Goal: Find specific page/section: Find specific page/section

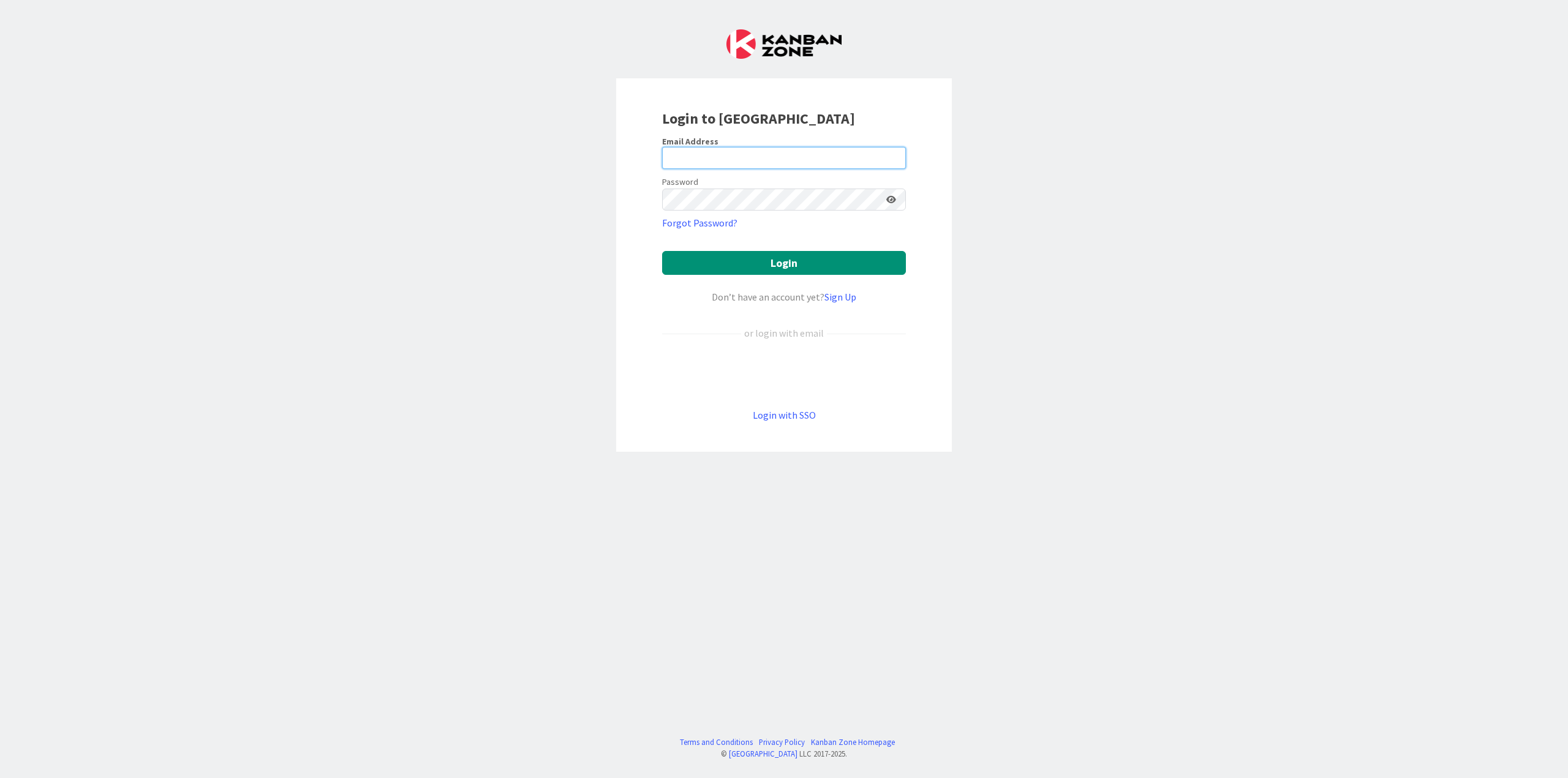
click at [758, 154] on input "email" at bounding box center [784, 158] width 244 height 22
click at [0, 777] on com-1password-button at bounding box center [0, 778] width 0 height 0
type input "[EMAIL_ADDRESS][DOMAIN_NAME]"
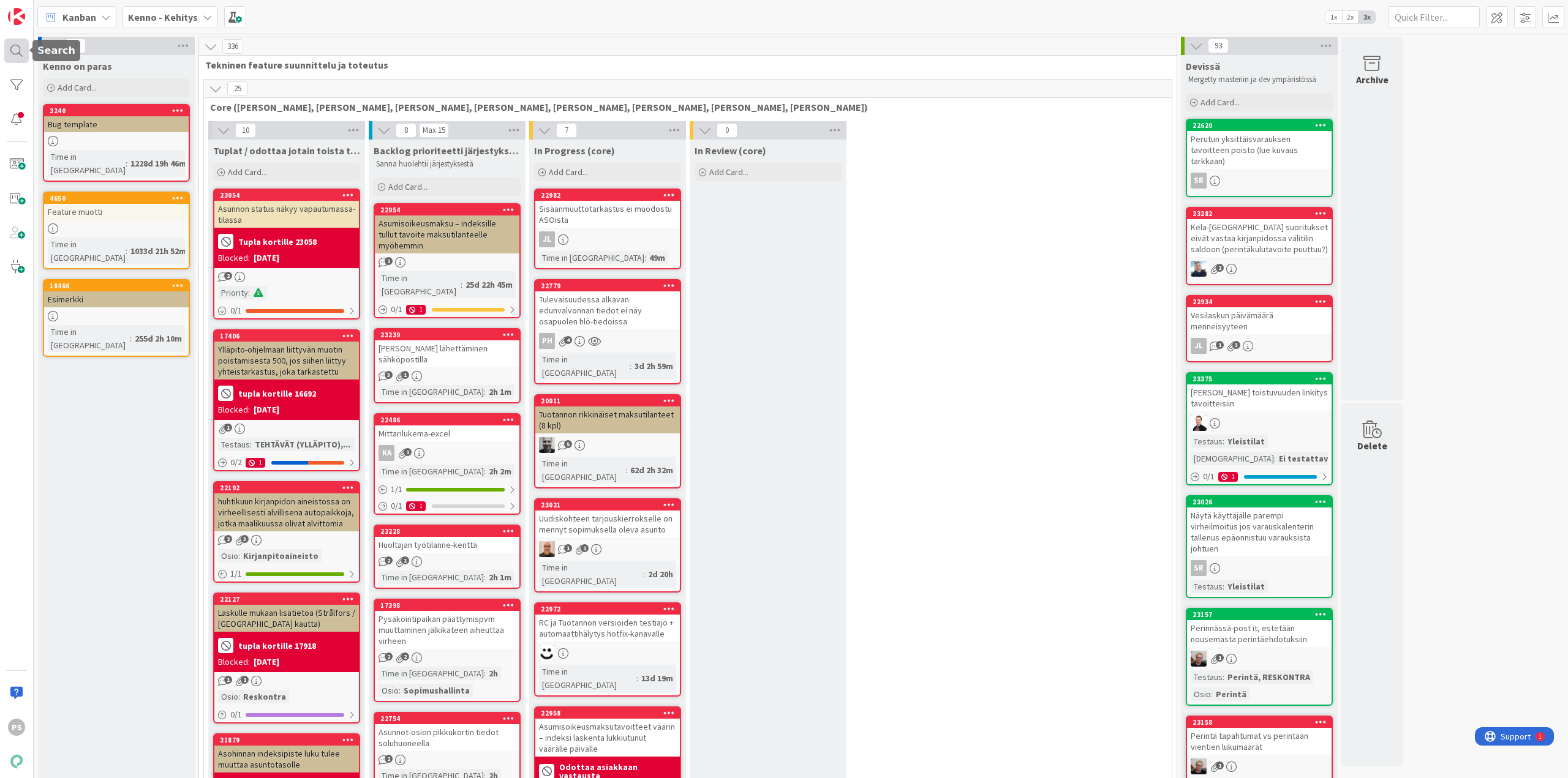
click at [17, 45] on div at bounding box center [16, 51] width 25 height 25
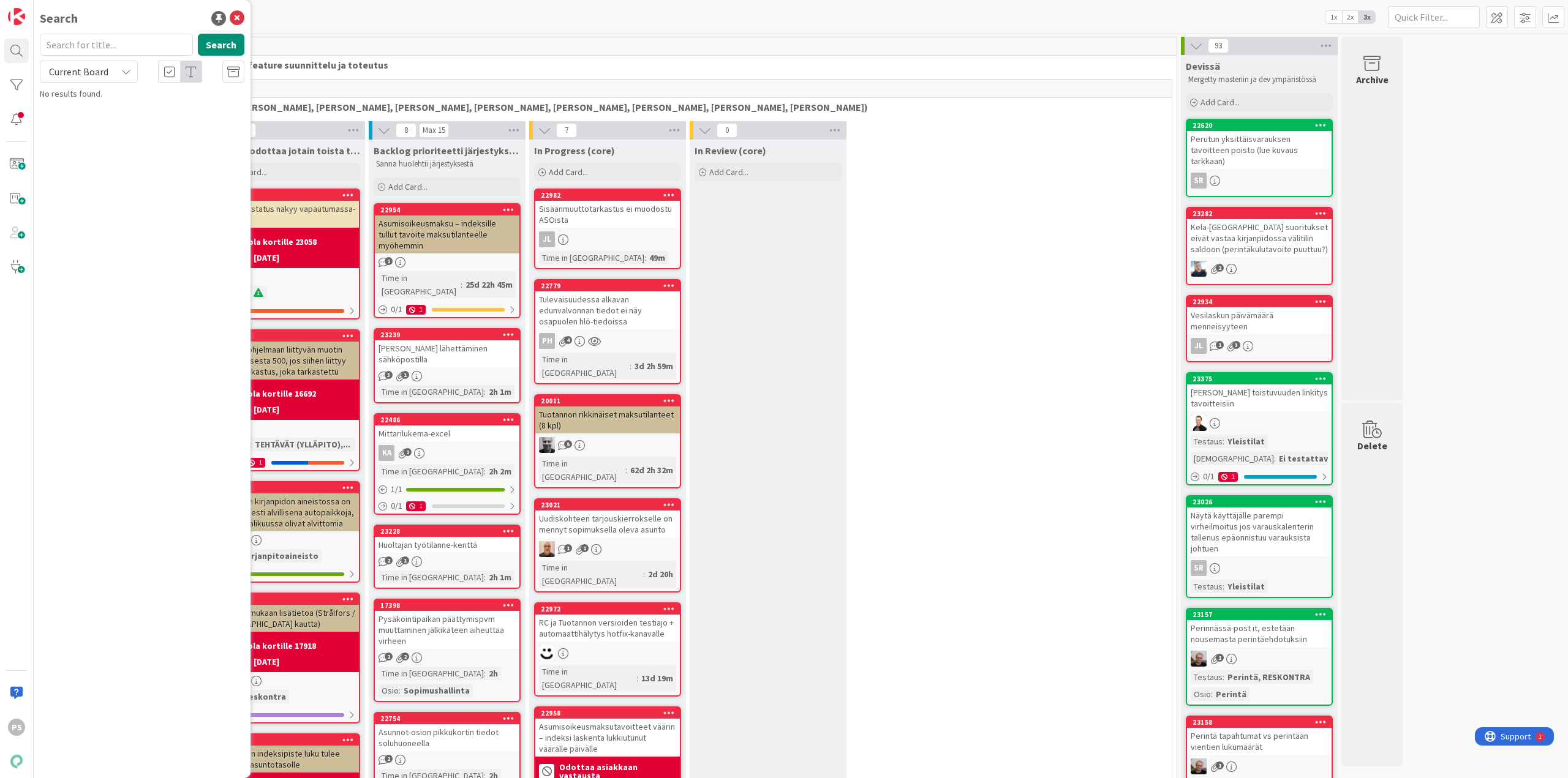
click at [76, 42] on input "text" at bounding box center [116, 45] width 153 height 22
type input "h"
type input "vakuuden pidätys"
click at [125, 71] on icon at bounding box center [125, 71] width 9 height 9
click at [109, 125] on span "All Boards" at bounding box center [110, 122] width 127 height 18
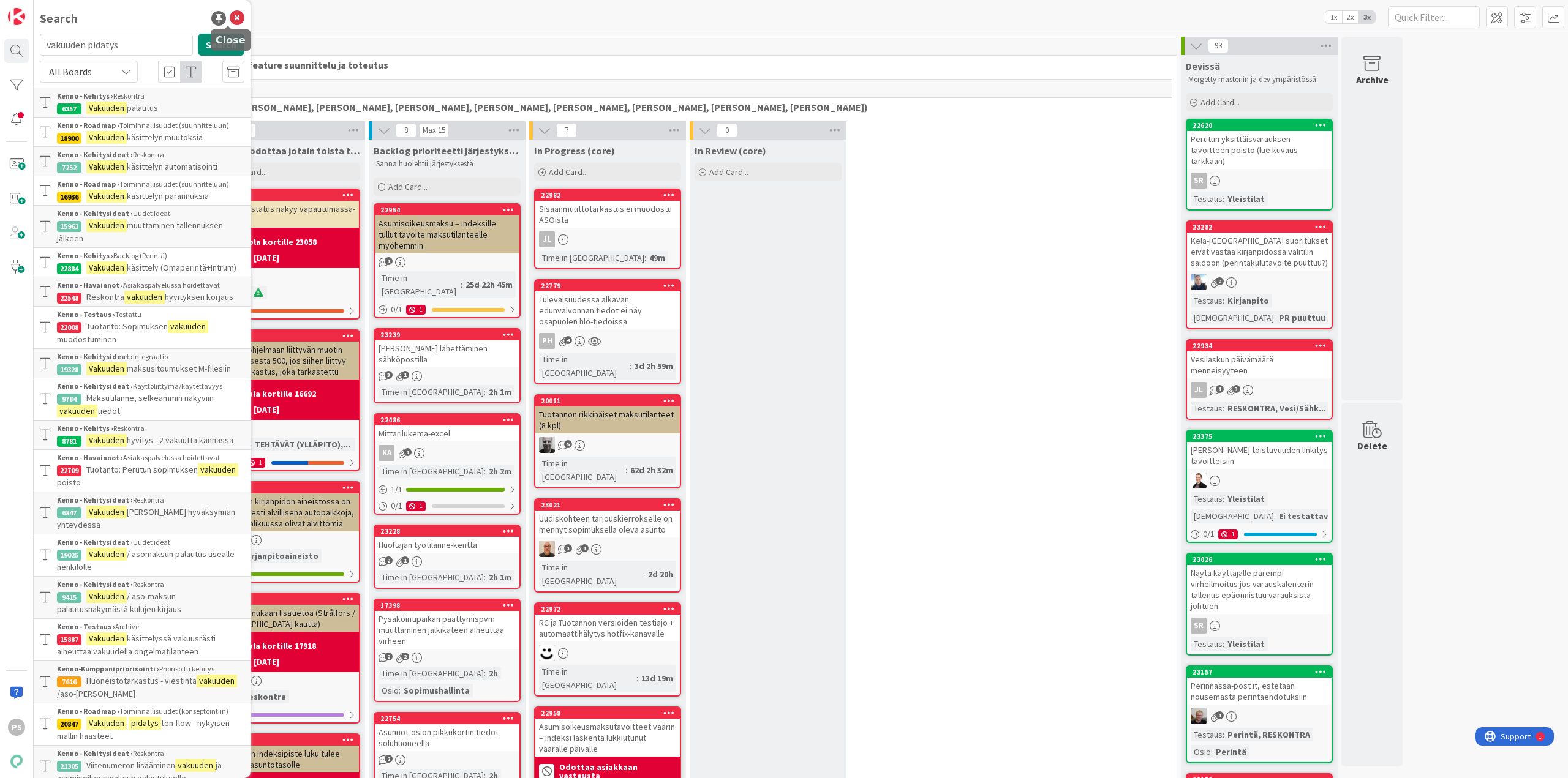
click at [229, 14] on icon at bounding box center [236, 18] width 15 height 15
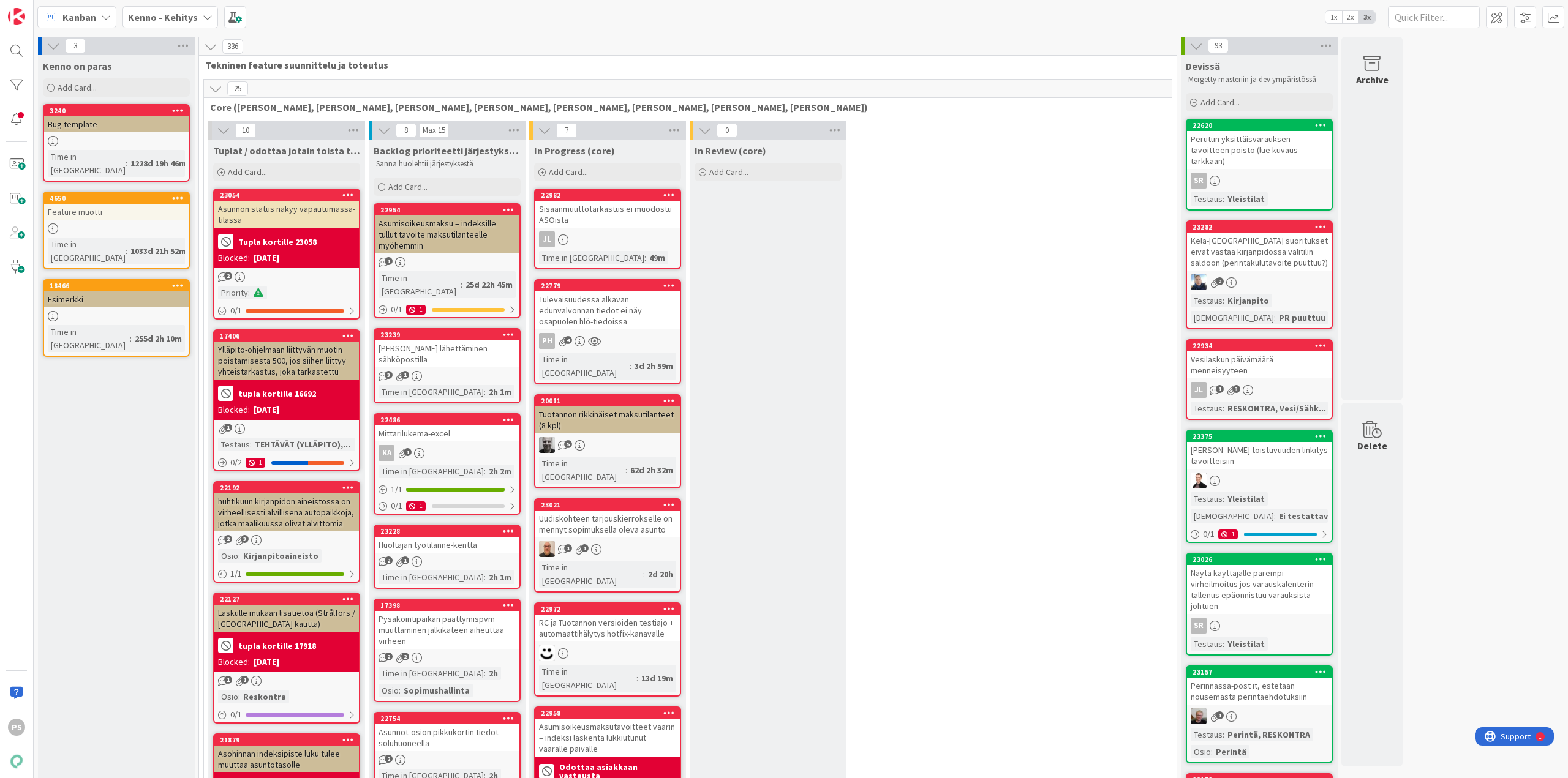
drag, startPoint x: 8, startPoint y: 514, endPoint x: 9, endPoint y: 523, distance: 9.1
click at [9, 523] on div "PS" at bounding box center [16, 389] width 34 height 778
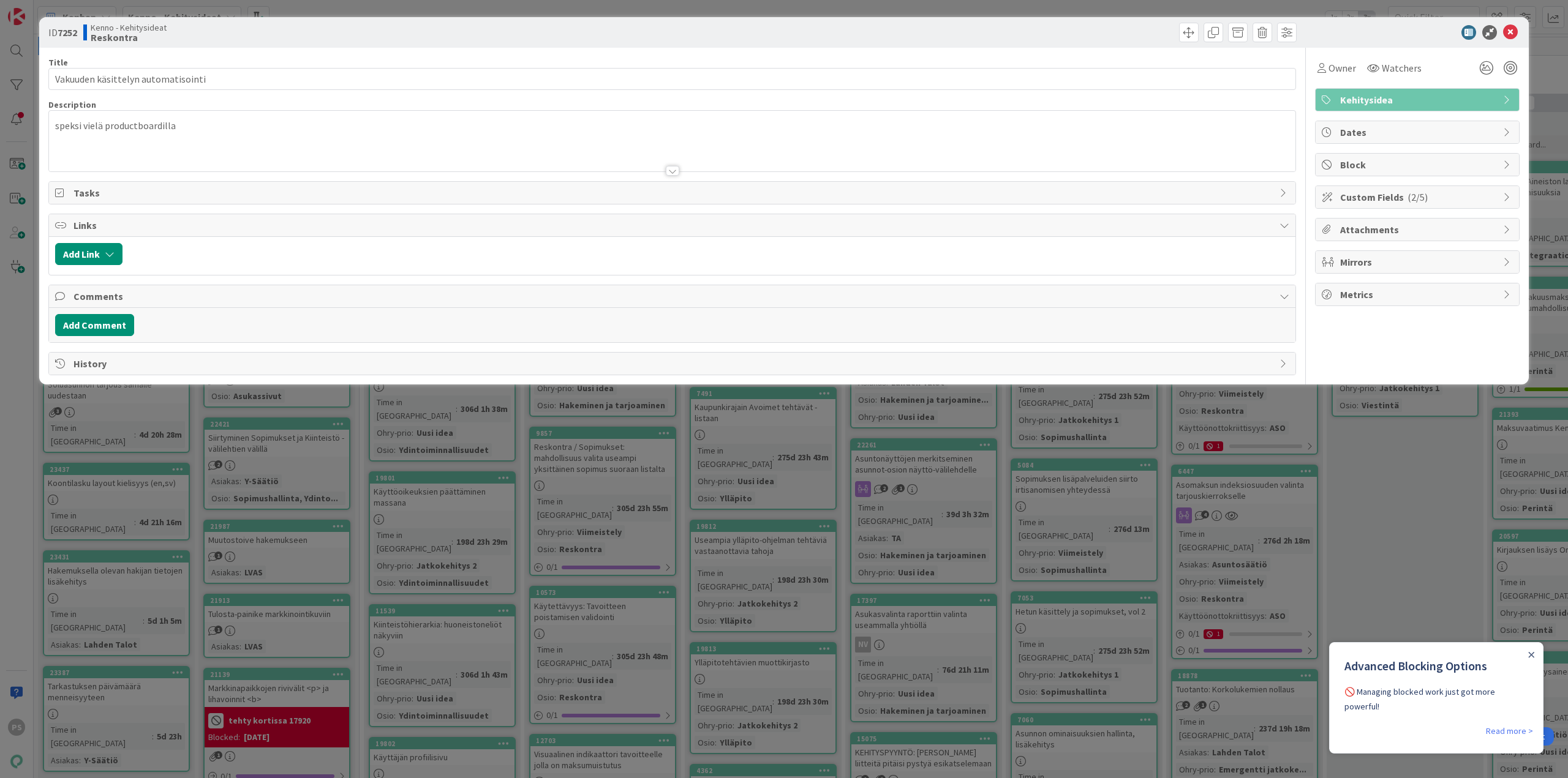
click at [674, 171] on div at bounding box center [673, 170] width 14 height 9
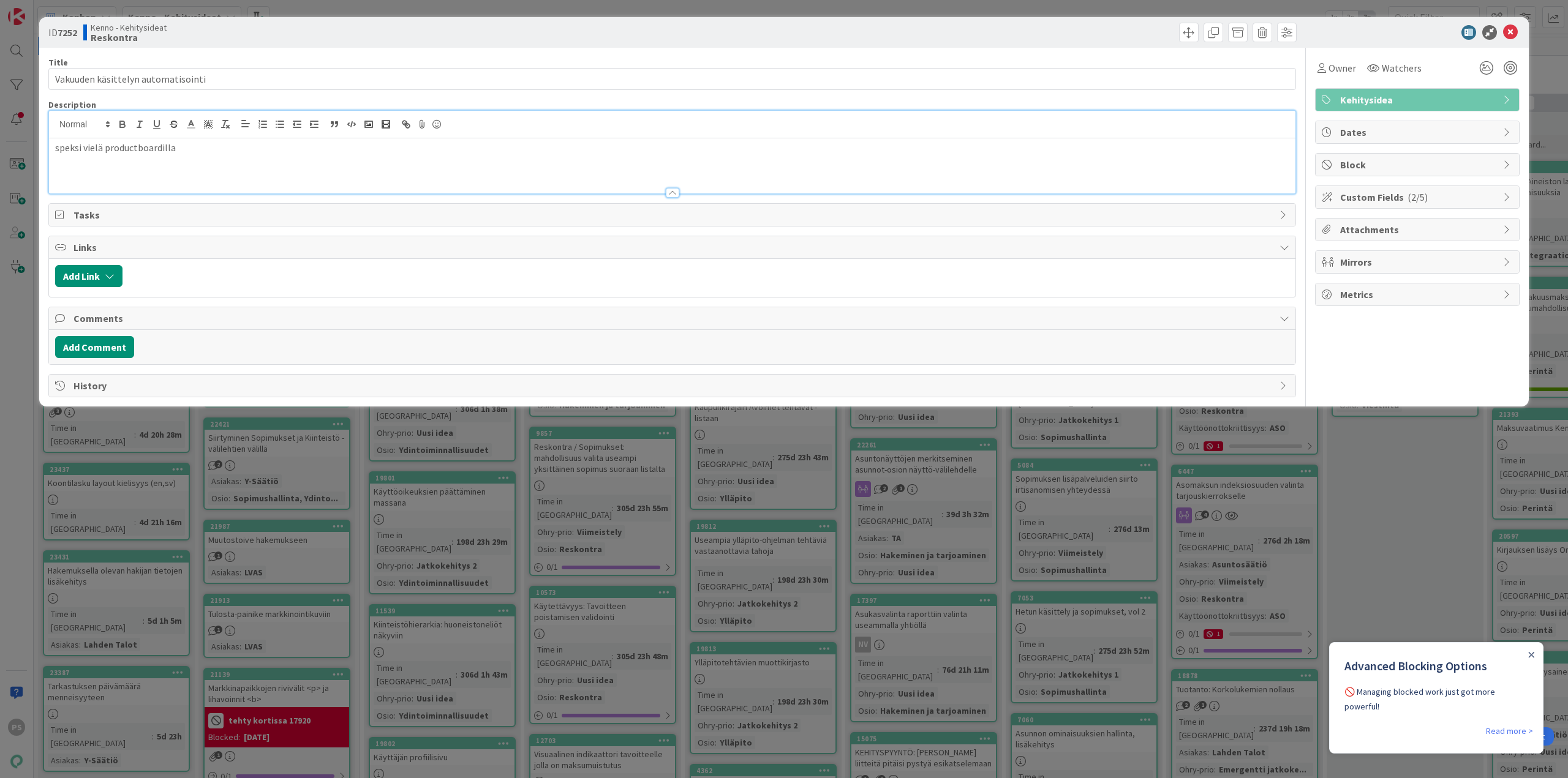
click at [669, 195] on div at bounding box center [673, 192] width 14 height 9
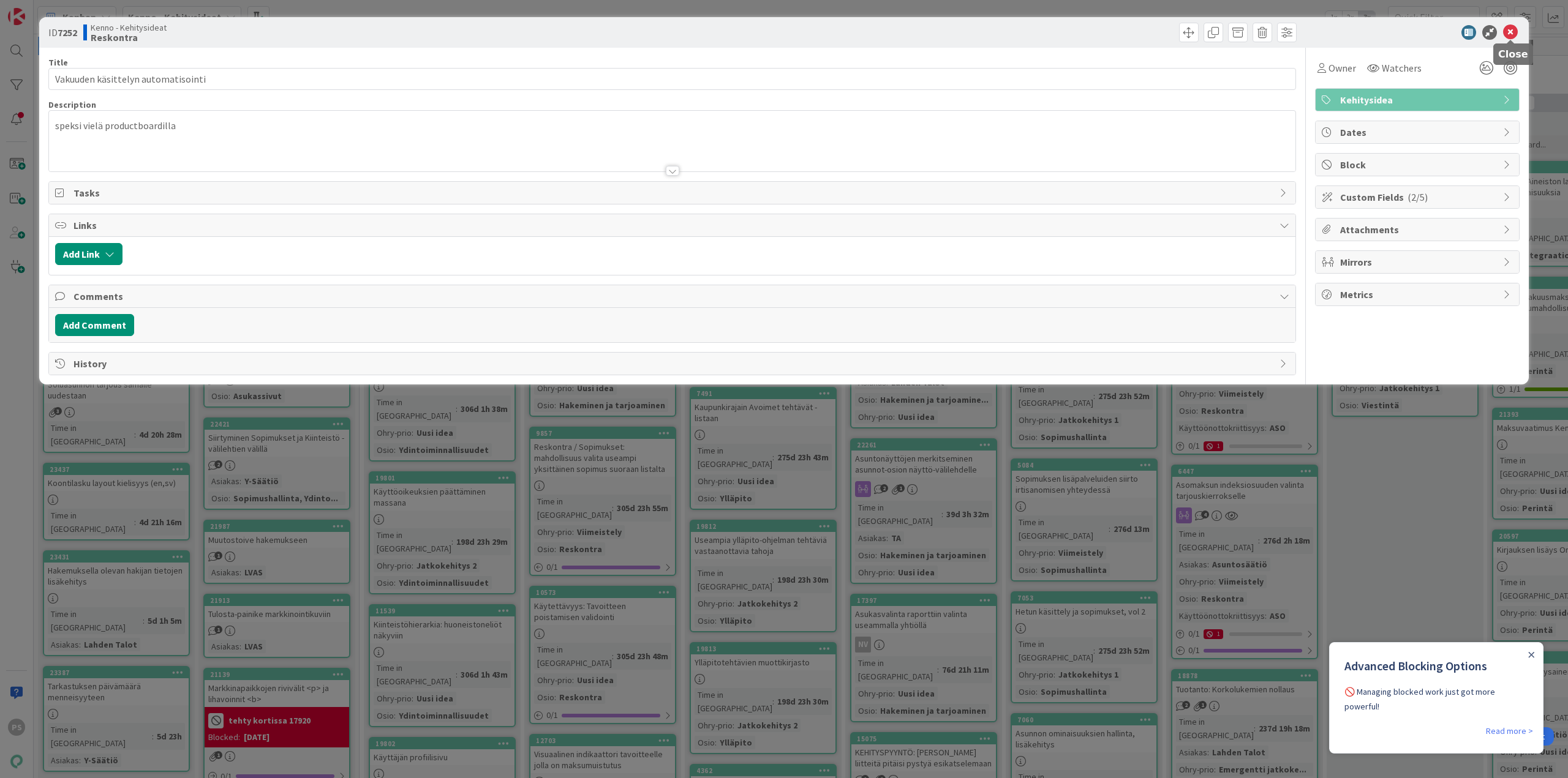
click at [1513, 32] on icon at bounding box center [1510, 32] width 15 height 15
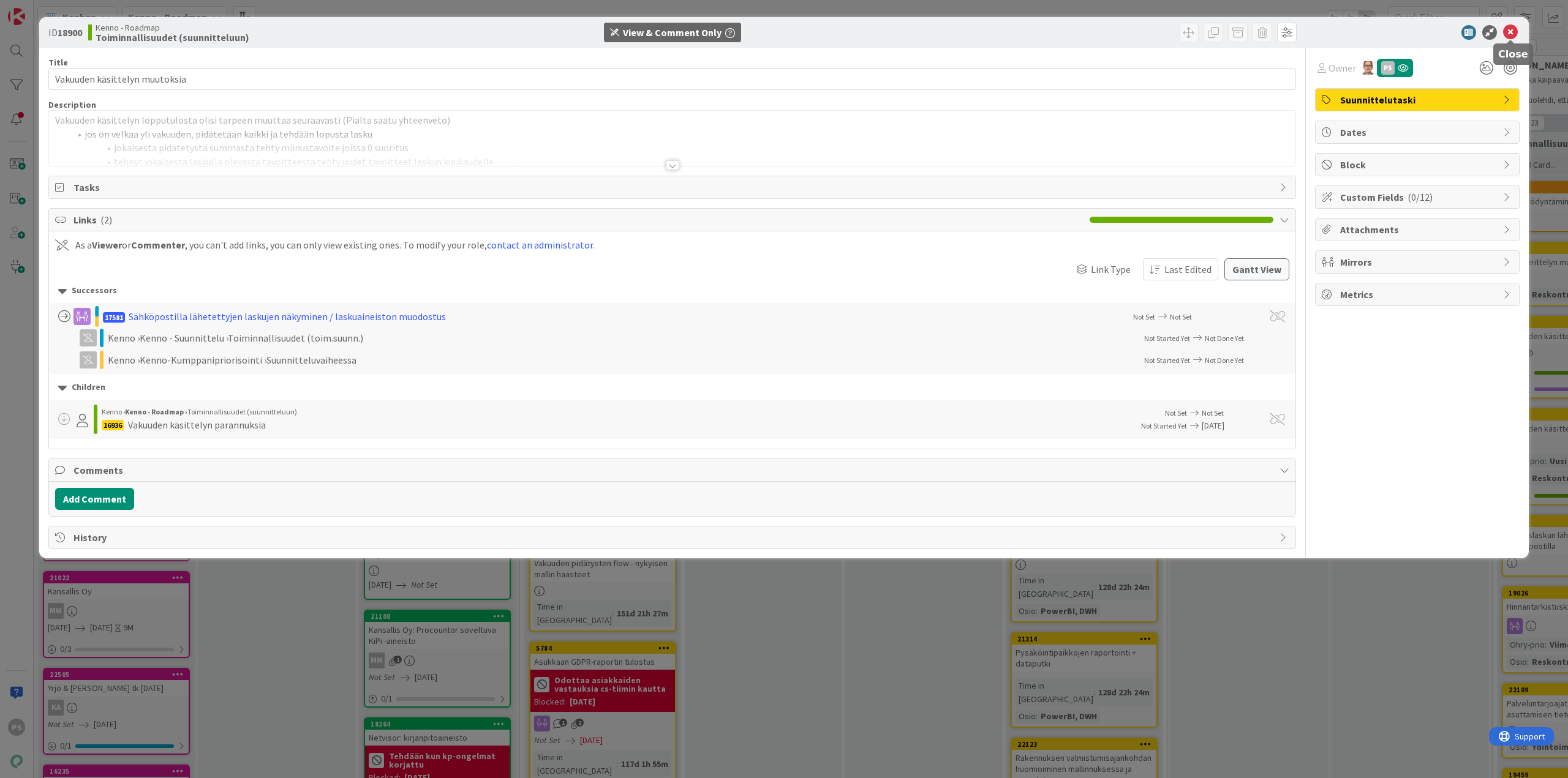
click at [1510, 31] on icon at bounding box center [1510, 32] width 15 height 15
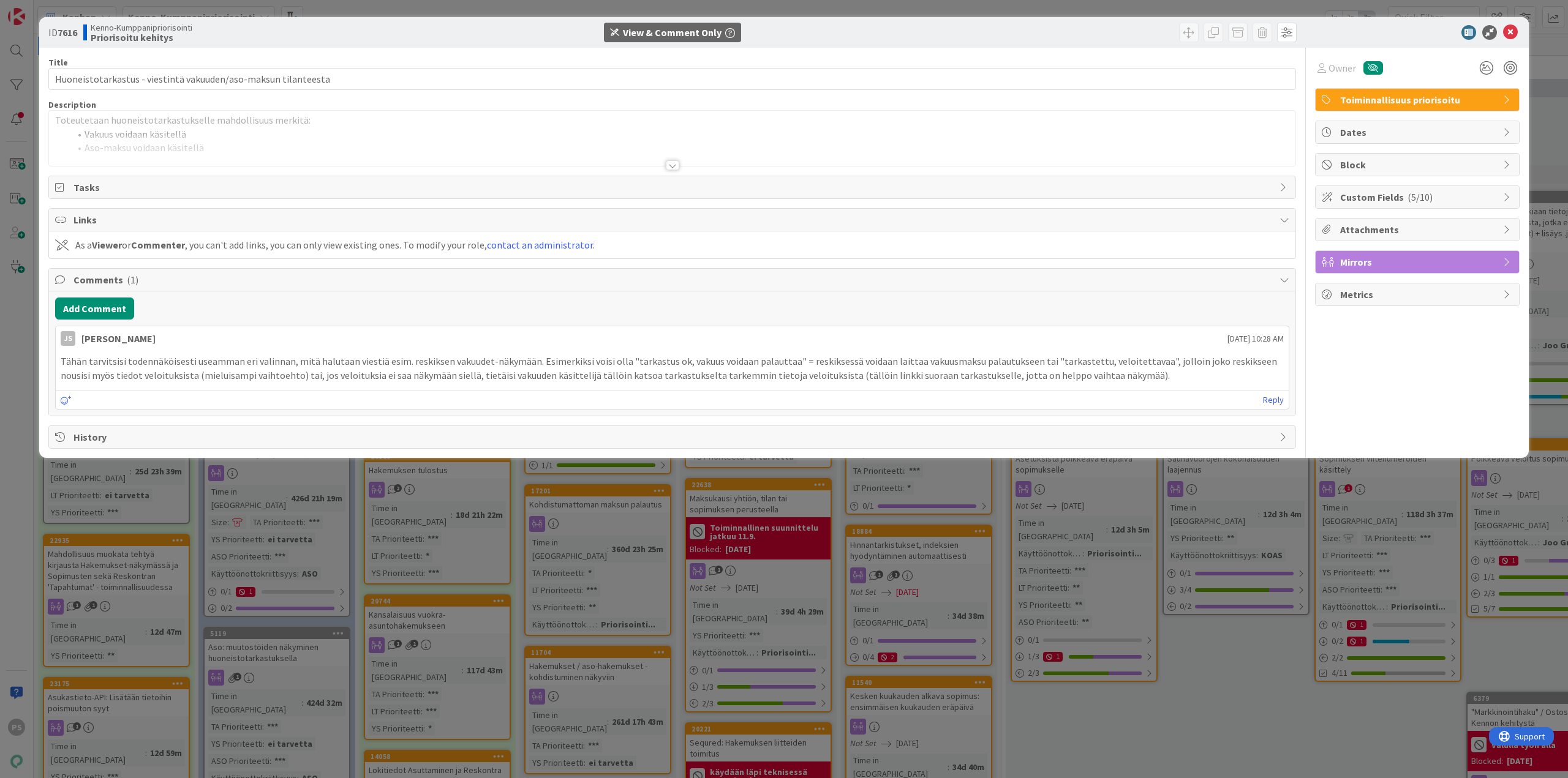
click at [671, 167] on div at bounding box center [673, 165] width 14 height 9
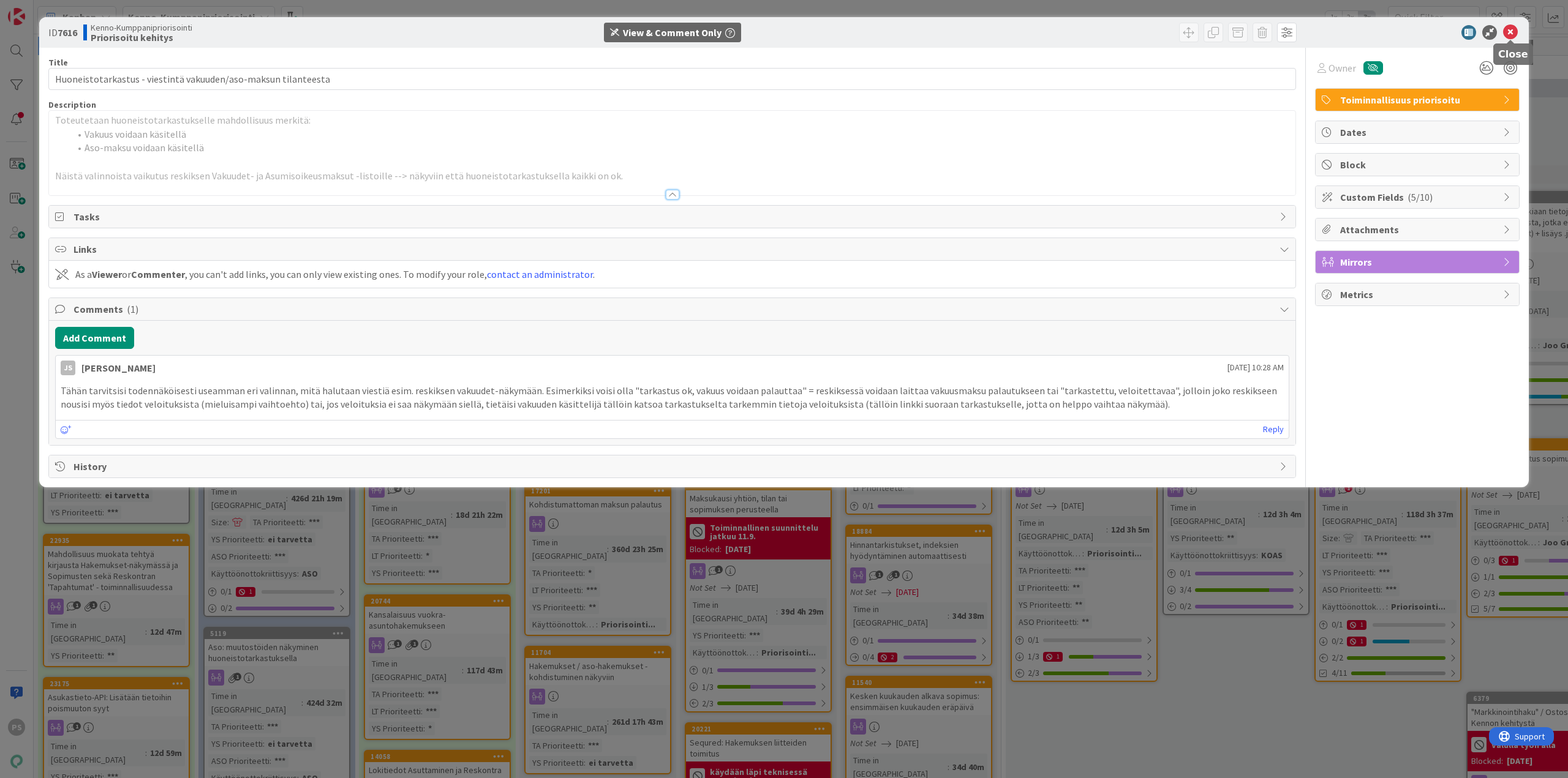
click at [1513, 31] on icon at bounding box center [1510, 32] width 15 height 15
